Goal: Obtain resource: Obtain resource

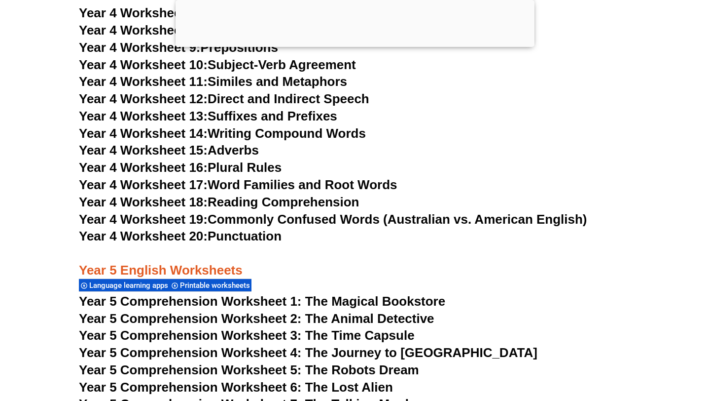
scroll to position [4549, 0]
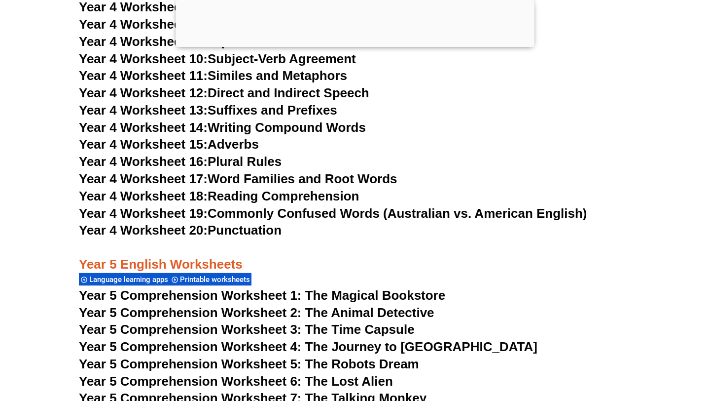
click at [173, 166] on span "Year 4 Worksheet 16:" at bounding box center [143, 161] width 129 height 15
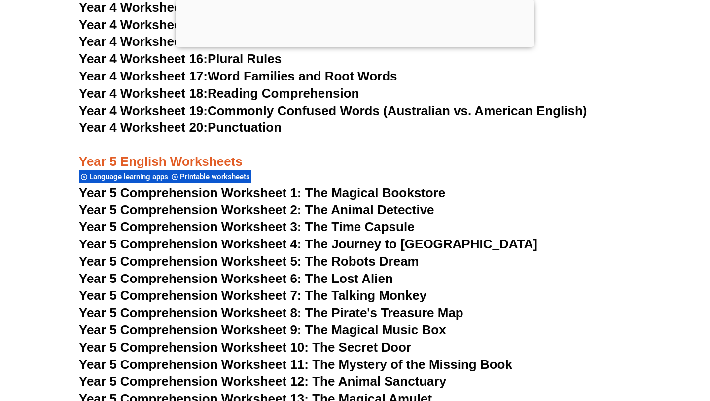
scroll to position [4654, 0]
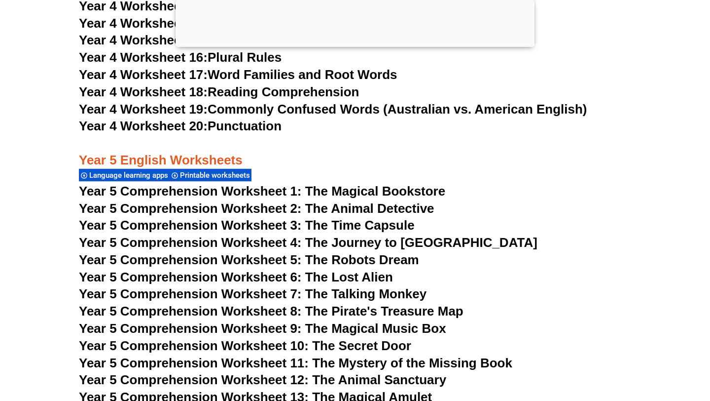
click at [336, 193] on span "Year 5 Comprehension Worksheet 1: The Magical Bookstore" at bounding box center [262, 190] width 367 height 15
click at [243, 208] on span "Year 5 Comprehension Worksheet 2: The Animal Detective" at bounding box center [257, 208] width 356 height 15
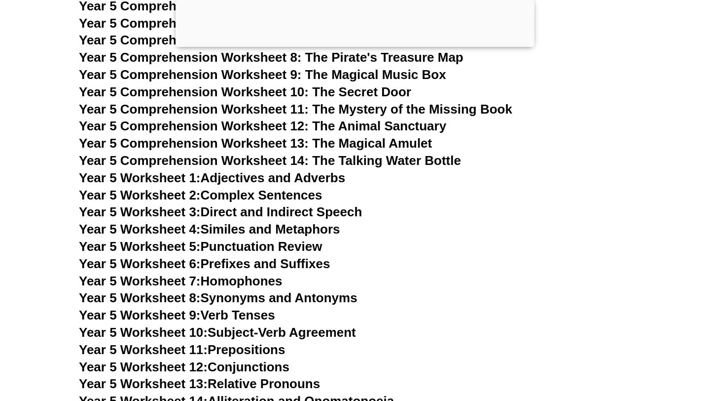
scroll to position [4910, 0]
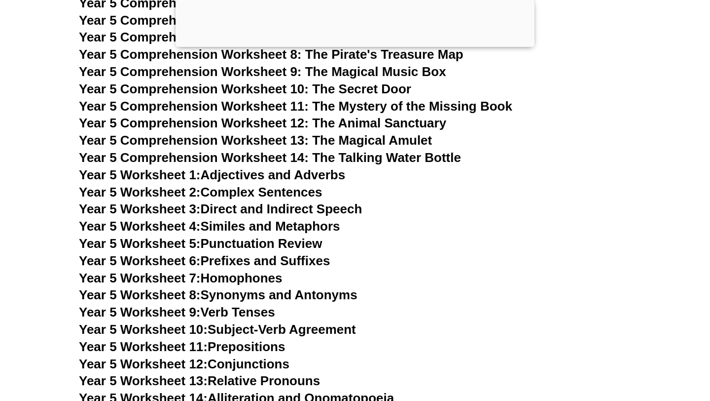
click at [262, 297] on link "Year 5 Worksheet 8: Synonyms and Antonyms" at bounding box center [218, 294] width 279 height 15
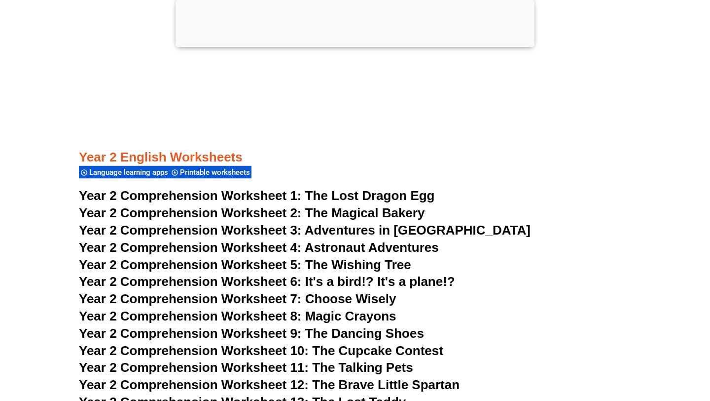
scroll to position [2342, 0]
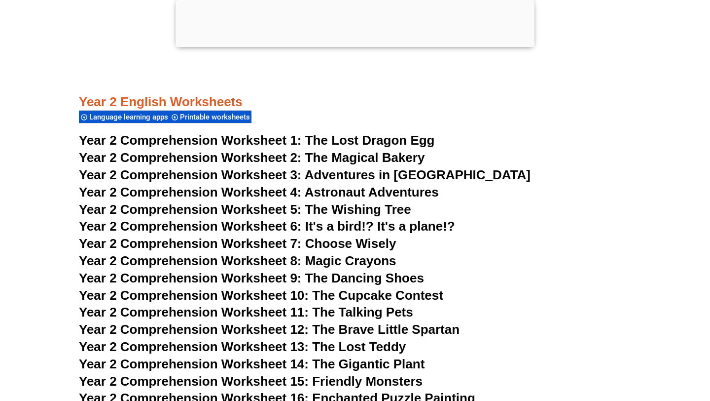
click at [262, 158] on span "Year 2 Comprehension Worksheet 2:" at bounding box center [190, 157] width 223 height 15
click at [251, 260] on span "Year 2 Comprehension Worksheet 8: Magic Crayons" at bounding box center [238, 260] width 318 height 15
click at [220, 142] on span "Year 2 Comprehension Worksheet 1:" at bounding box center [190, 140] width 223 height 15
click at [252, 174] on span "Year 2 Comprehension Worksheet 3:" at bounding box center [190, 174] width 223 height 15
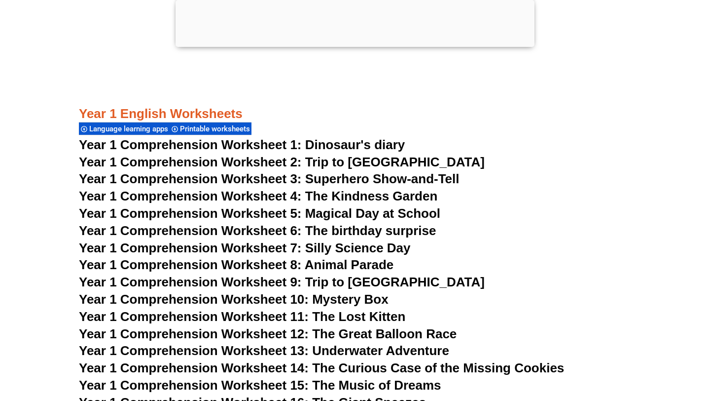
scroll to position [1231, 0]
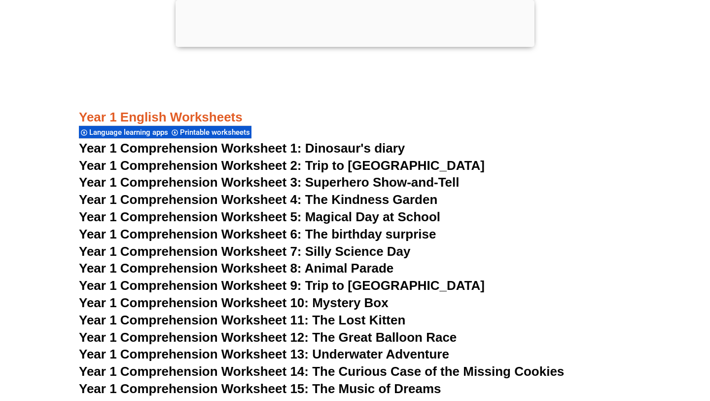
click at [276, 149] on span "Year 1 Comprehension Worksheet 1: Dinosaur's diary" at bounding box center [242, 148] width 326 height 15
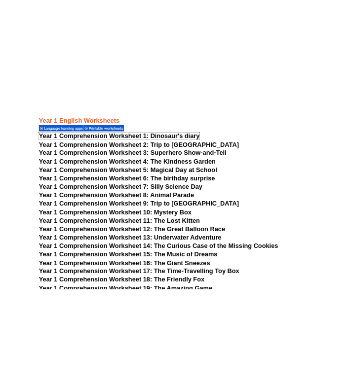
scroll to position [1172, 0]
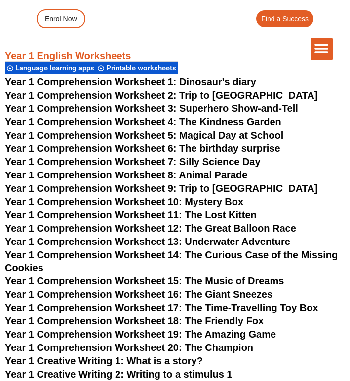
click at [148, 103] on span "Year 1 Comprehension Worksheet 3: Superhero Show-and-Tell" at bounding box center [151, 108] width 293 height 11
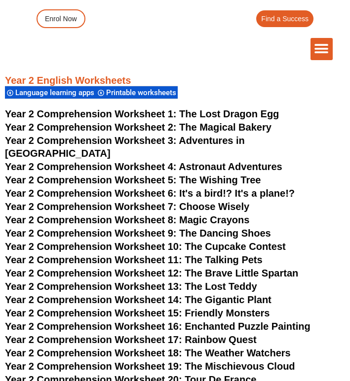
scroll to position [2051, 0]
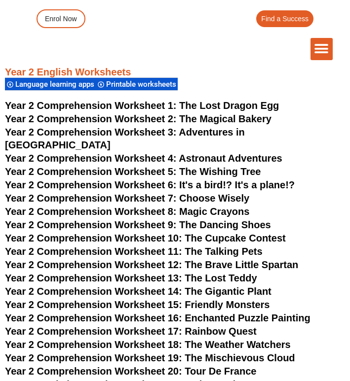
click at [150, 166] on span "Year 2 Comprehension Worksheet 5:" at bounding box center [91, 171] width 172 height 11
